Goal: Information Seeking & Learning: Learn about a topic

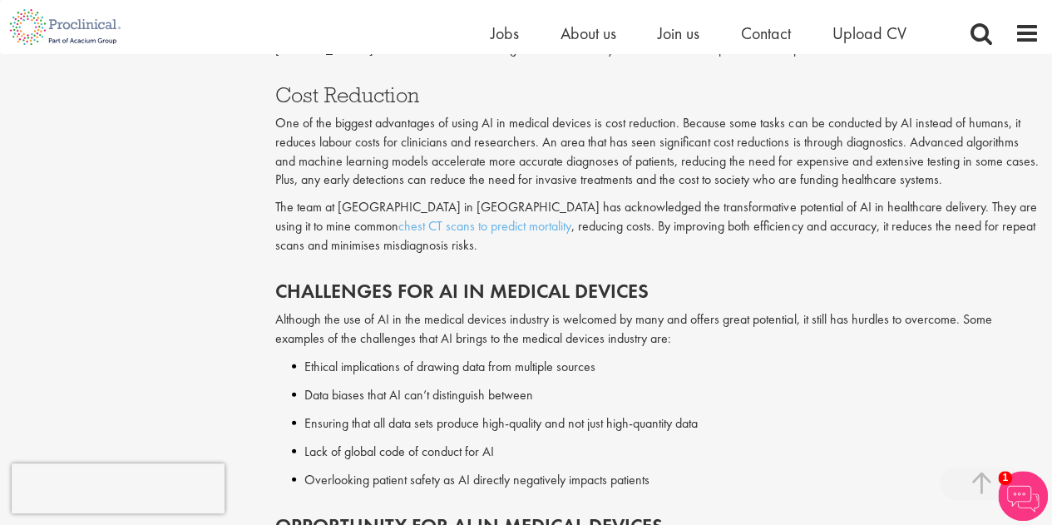
scroll to position [2245, 0]
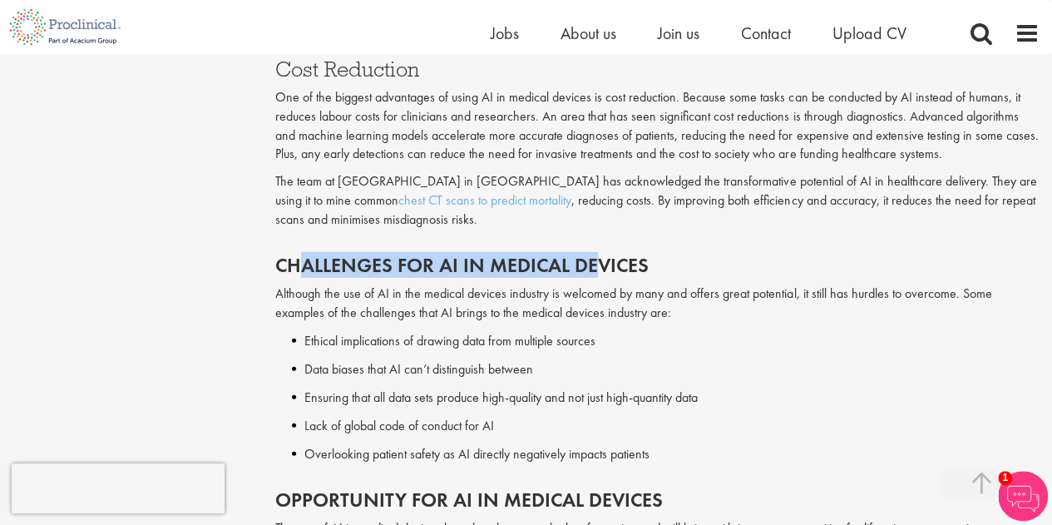
drag, startPoint x: 299, startPoint y: 264, endPoint x: 602, endPoint y: 264, distance: 302.7
click at [602, 264] on h2 "Challenges for AI in Medical Devices" at bounding box center [657, 265] width 764 height 22
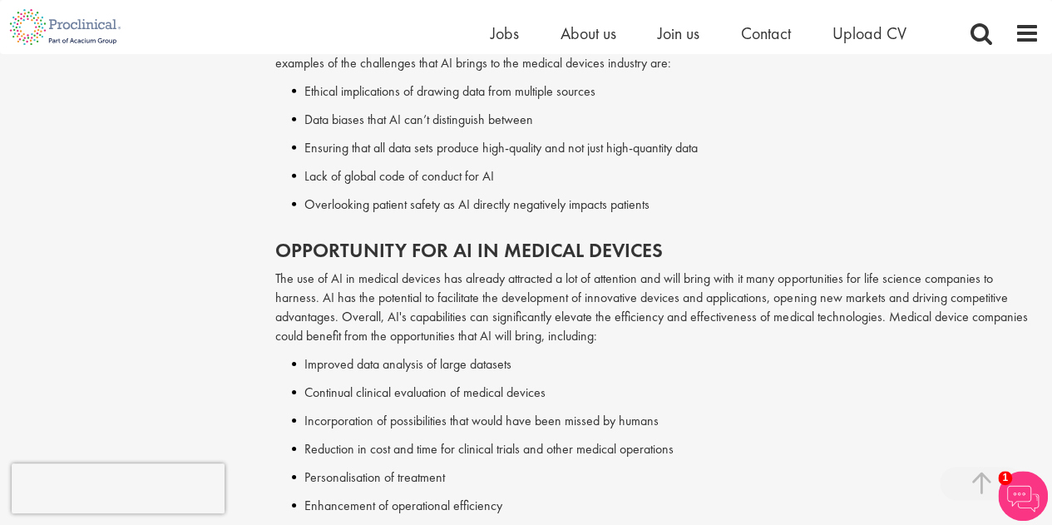
scroll to position [2411, 0]
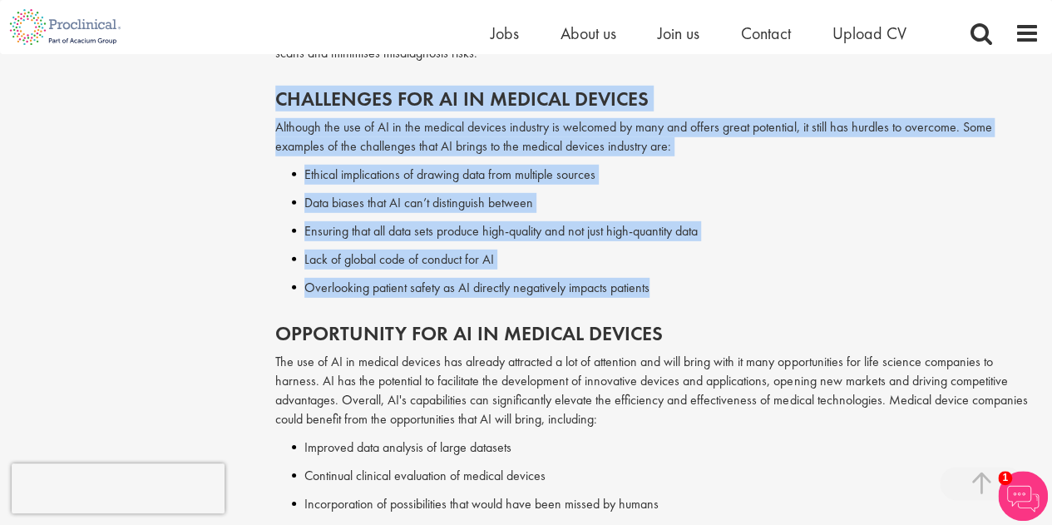
drag, startPoint x: 686, startPoint y: 287, endPoint x: 248, endPoint y: 99, distance: 476.8
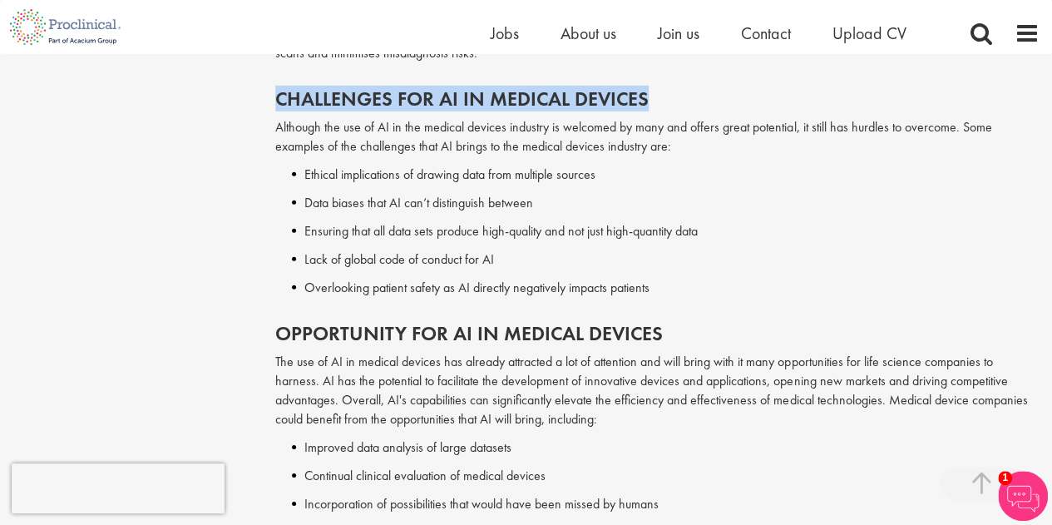
drag, startPoint x: 274, startPoint y: 101, endPoint x: 662, endPoint y: 92, distance: 387.6
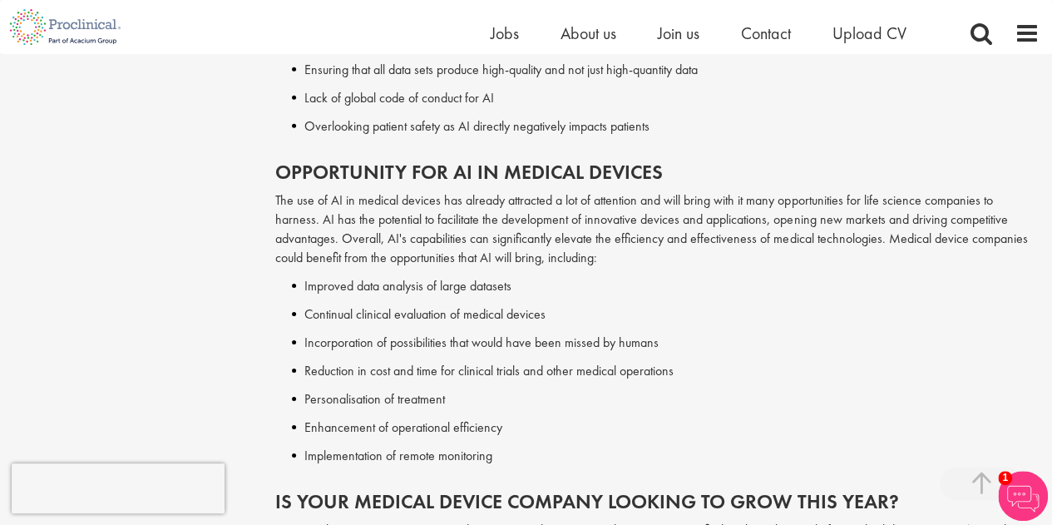
scroll to position [2578, 0]
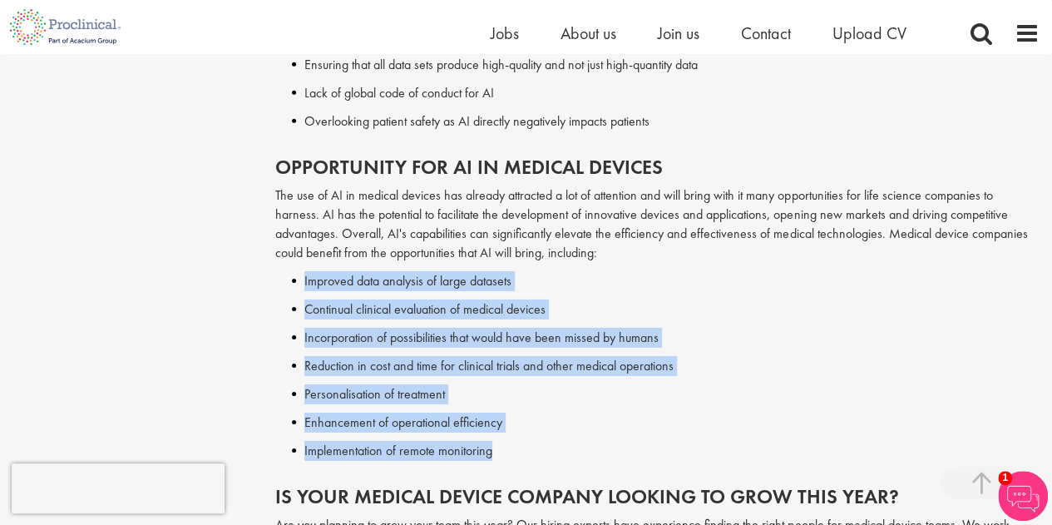
drag, startPoint x: 322, startPoint y: 282, endPoint x: 513, endPoint y: 443, distance: 250.2
click at [513, 443] on div "Opportunity for AI in Medical Devices The use of AI in medical devices has alre…" at bounding box center [657, 304] width 789 height 329
click at [513, 443] on li "Implementation of remote monitoring" at bounding box center [666, 451] width 748 height 20
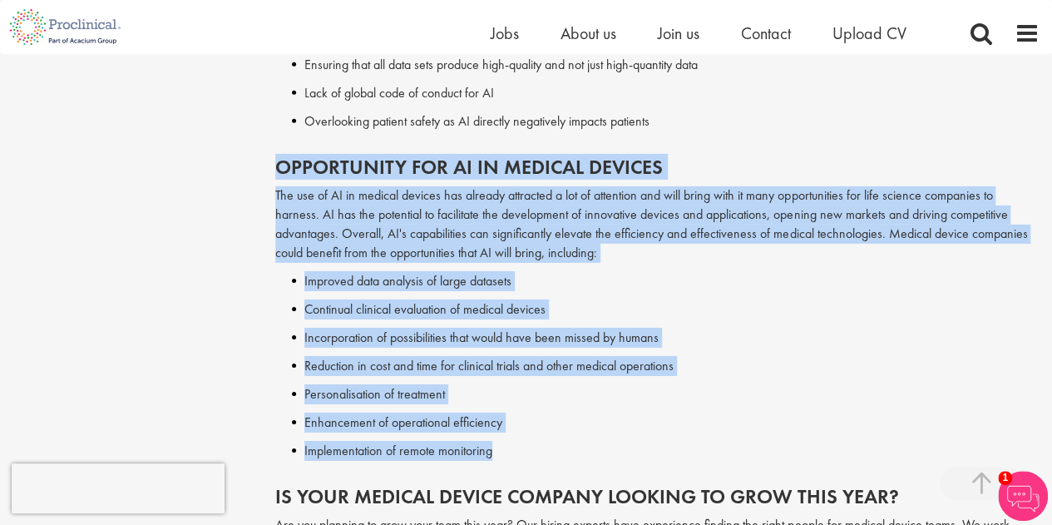
drag, startPoint x: 503, startPoint y: 457, endPoint x: 286, endPoint y: 170, distance: 359.7
click at [281, 160] on div "Opportunity for AI in Medical Devices The use of AI in medical devices has alre…" at bounding box center [657, 304] width 789 height 329
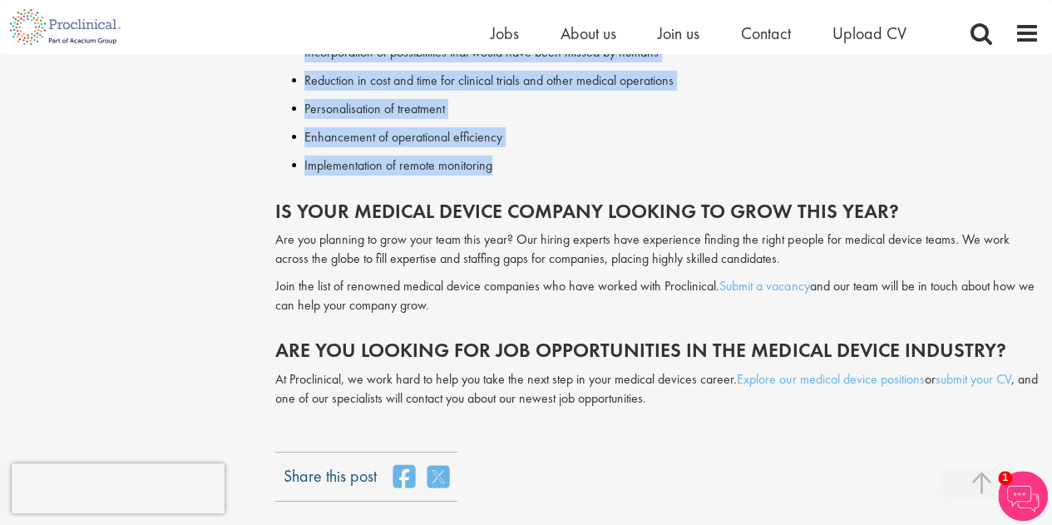
scroll to position [2910, 0]
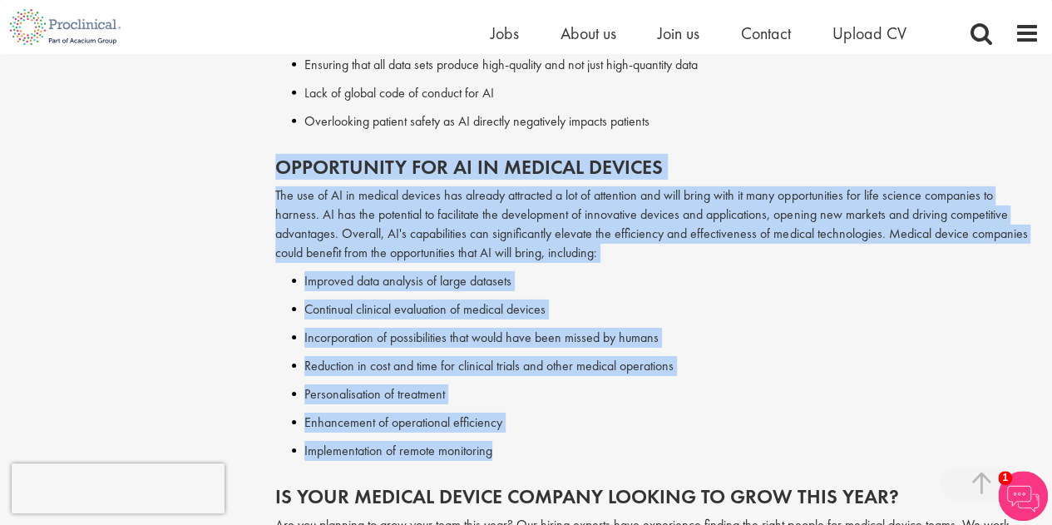
click at [397, 258] on p "The use of AI in medical devices has already attracted a lot of attention and w…" at bounding box center [657, 224] width 764 height 76
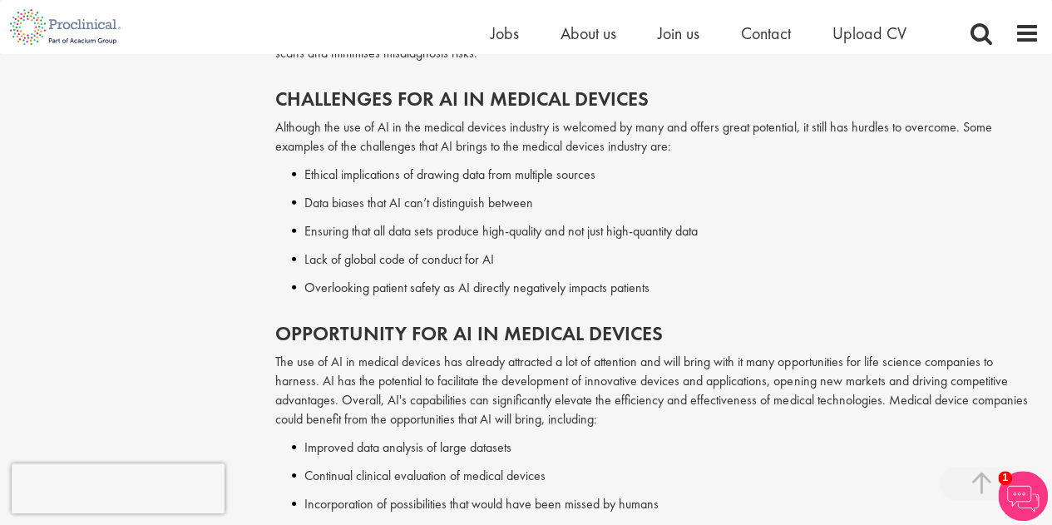
scroll to position [2328, 0]
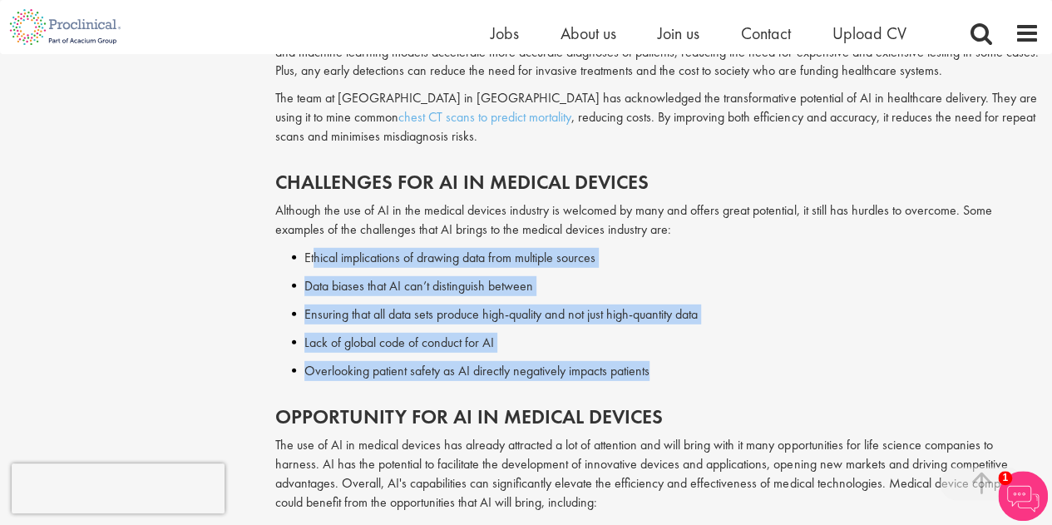
drag, startPoint x: 313, startPoint y: 263, endPoint x: 677, endPoint y: 362, distance: 377.4
click at [677, 362] on div "Challenges for AI in Medical Devices Although the use of AI in the medical devi…" at bounding box center [657, 272] width 789 height 234
click at [677, 362] on li "Overlooking patient safety as AI directly negatively impacts patients" at bounding box center [666, 371] width 748 height 20
drag, startPoint x: 670, startPoint y: 373, endPoint x: 354, endPoint y: 237, distance: 344.1
click at [354, 237] on div "Challenges for AI in Medical Devices Although the use of AI in the medical devi…" at bounding box center [657, 272] width 789 height 234
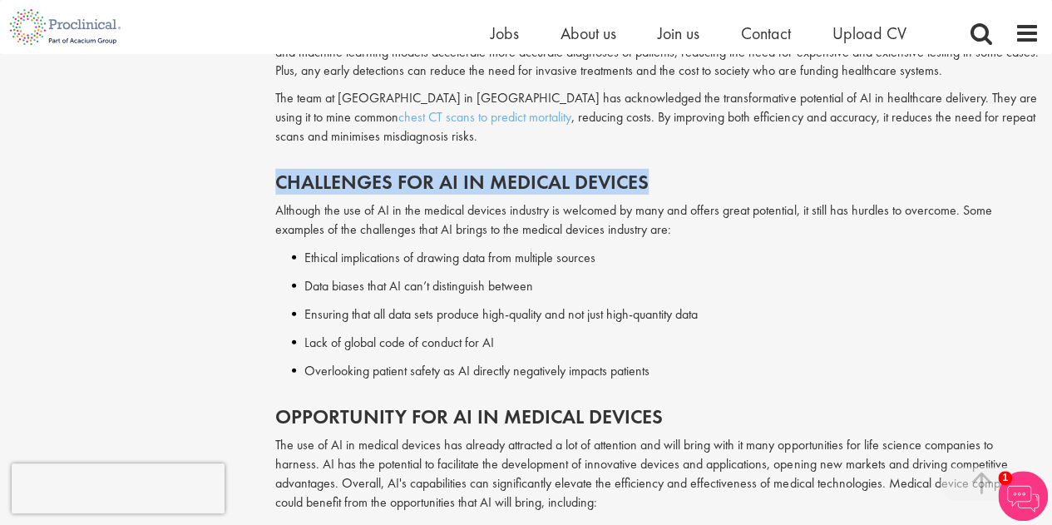
drag, startPoint x: 264, startPoint y: 179, endPoint x: 654, endPoint y: 185, distance: 390.0
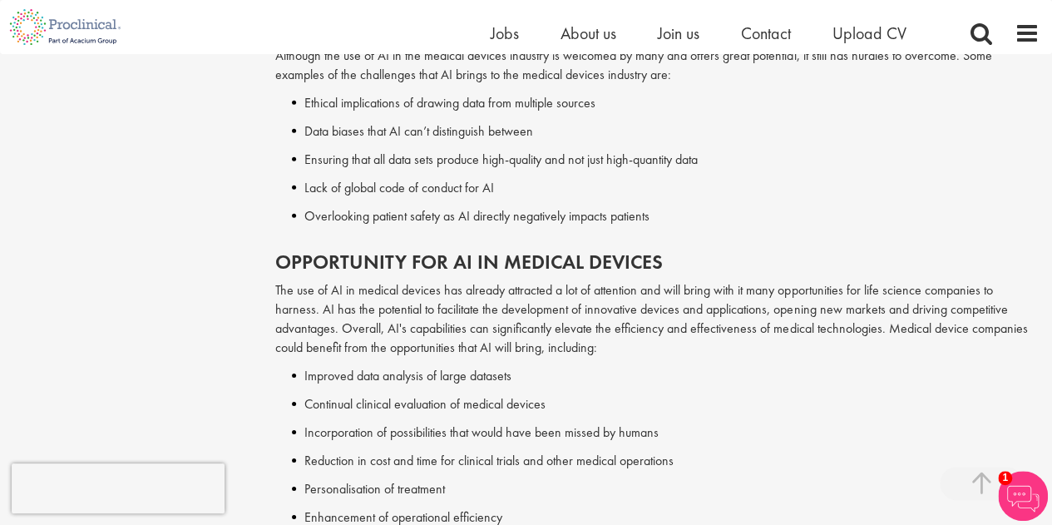
scroll to position [2495, 0]
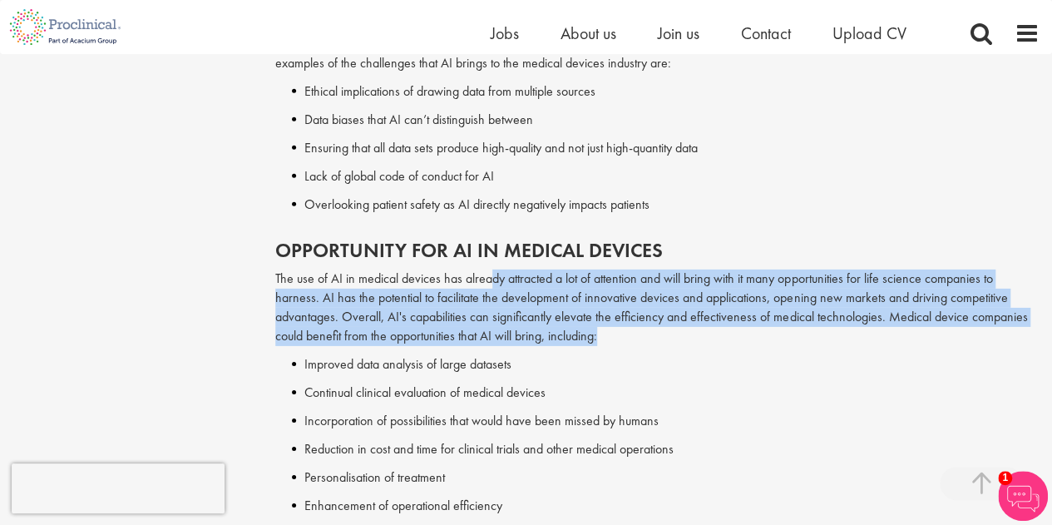
drag, startPoint x: 509, startPoint y: 298, endPoint x: 615, endPoint y: 328, distance: 110.8
click at [615, 328] on p "The use of AI in medical devices has already attracted a lot of attention and w…" at bounding box center [657, 307] width 764 height 76
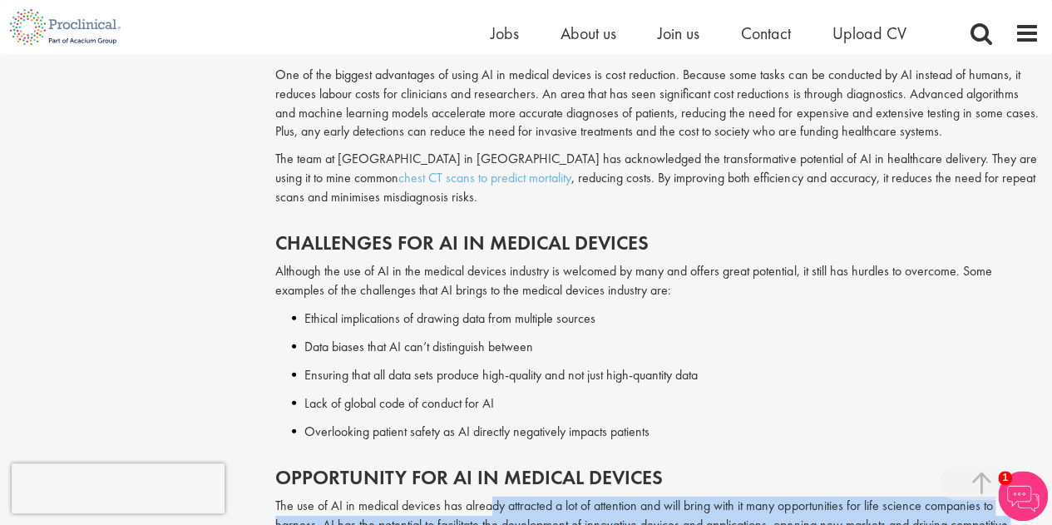
scroll to position [2245, 0]
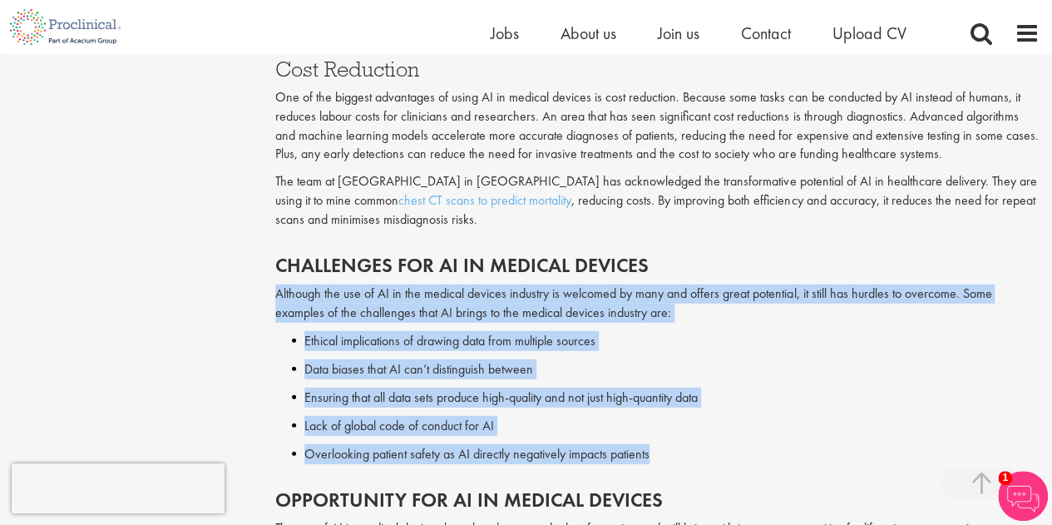
drag, startPoint x: 287, startPoint y: 300, endPoint x: 657, endPoint y: 452, distance: 399.8
copy div "Although the use of AI in the medical devices industry is welcomed by many and …"
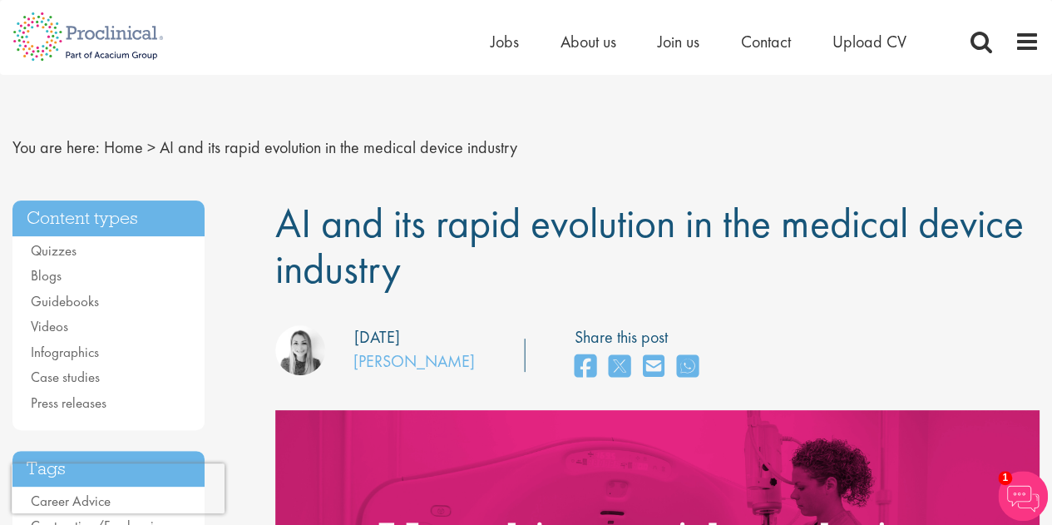
scroll to position [0, 0]
